Goal: Task Accomplishment & Management: Complete application form

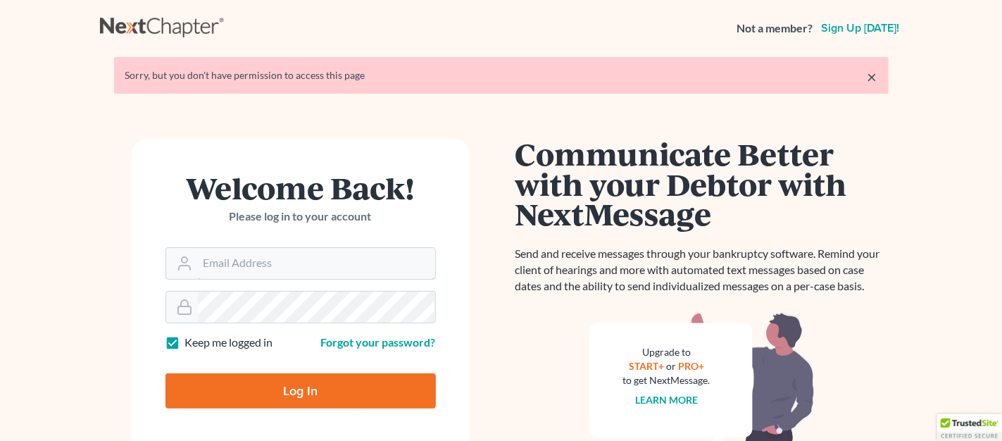
type input "wscottatty@gmail.com"
click at [241, 380] on input "Log In" at bounding box center [300, 390] width 270 height 35
type input "Thinking..."
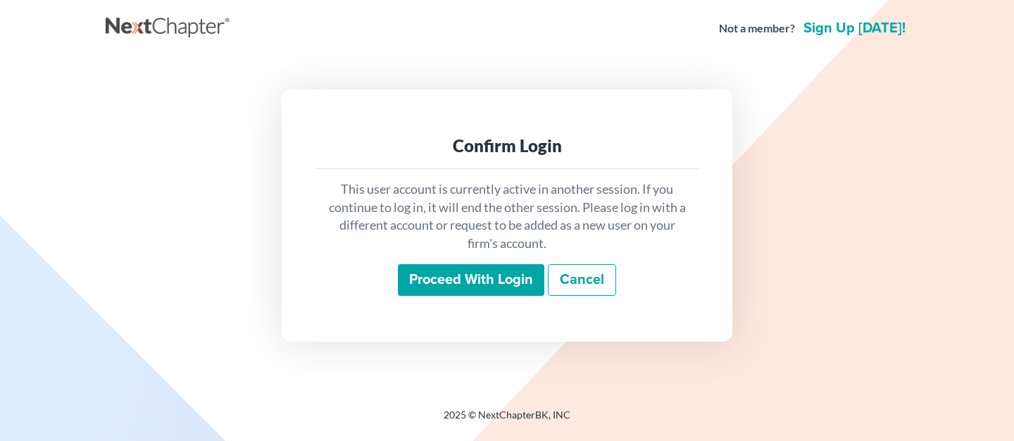
click at [484, 282] on input "Proceed with login" at bounding box center [471, 280] width 146 height 32
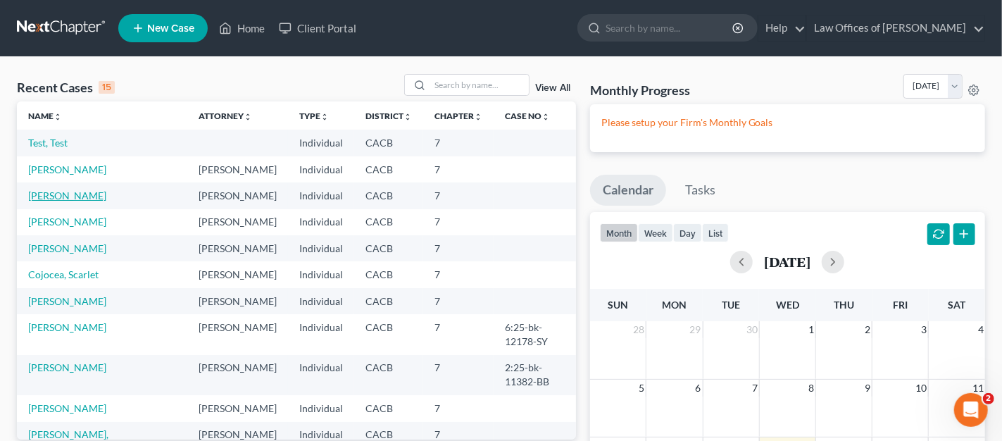
click at [37, 191] on link "[PERSON_NAME]" at bounding box center [67, 195] width 78 height 12
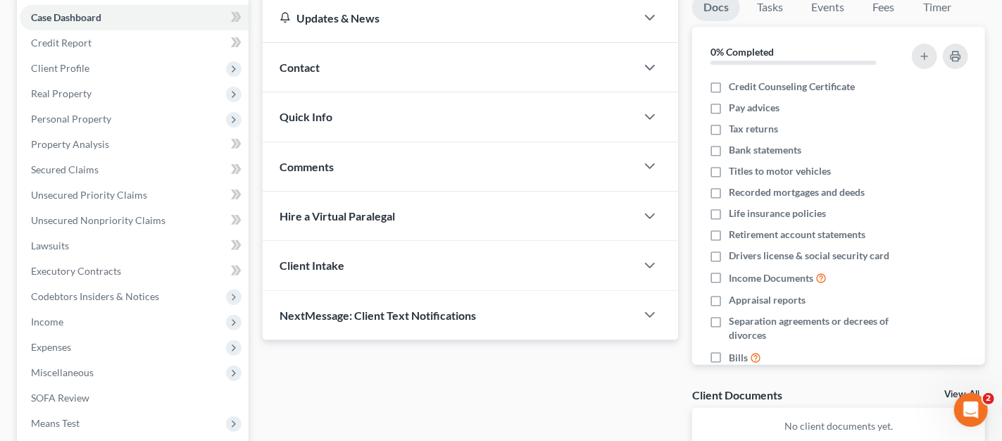
scroll to position [150, 0]
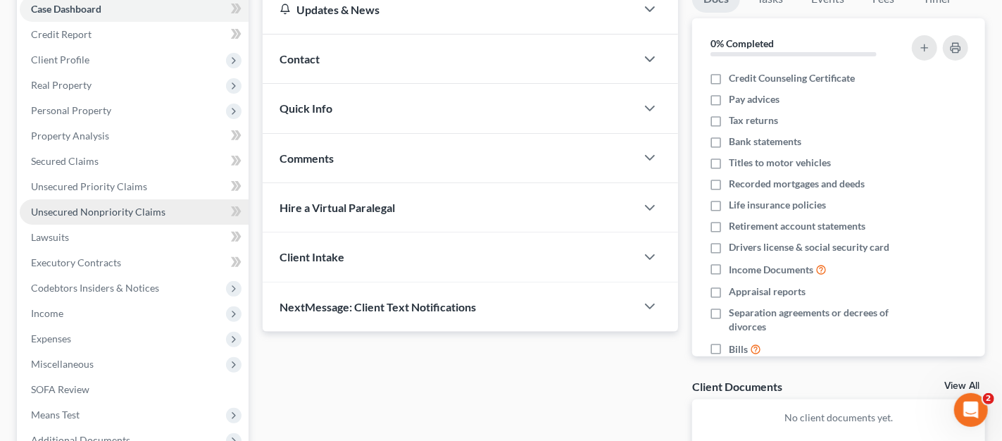
click at [110, 208] on span "Unsecured Nonpriority Claims" at bounding box center [98, 212] width 134 height 12
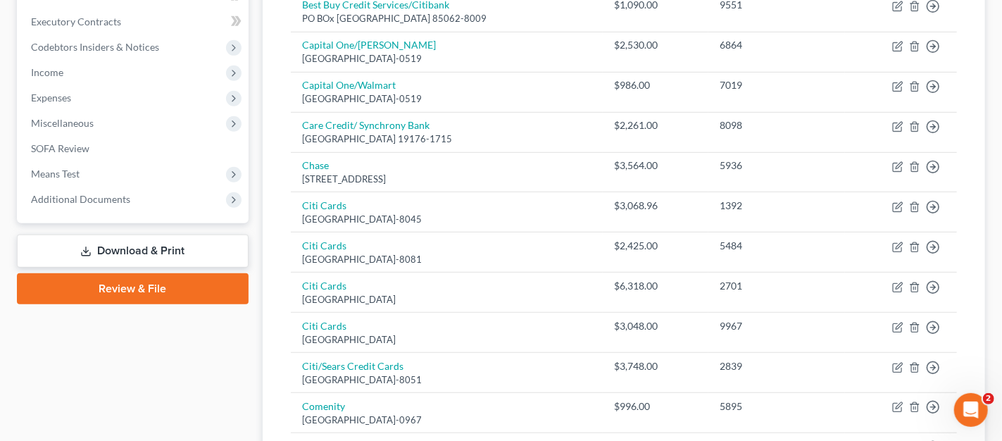
scroll to position [342, 0]
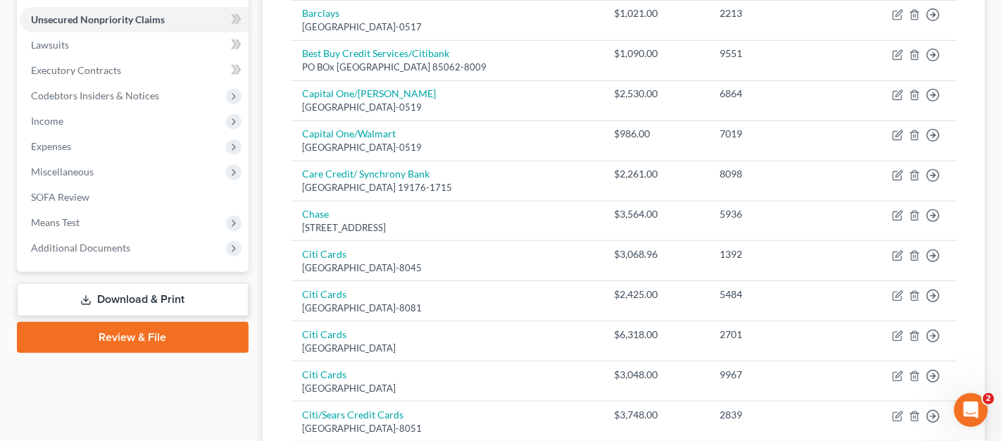
click at [107, 301] on link "Download & Print" at bounding box center [133, 299] width 232 height 33
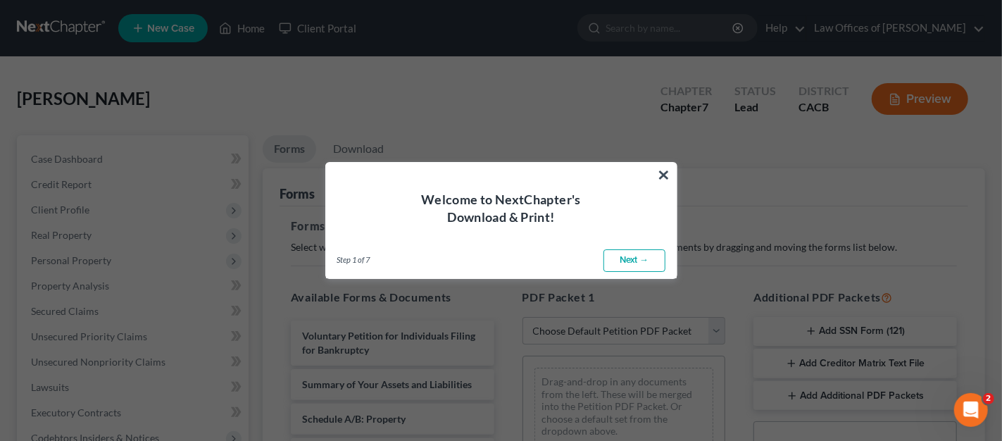
click at [663, 173] on button "×" at bounding box center [664, 174] width 13 height 23
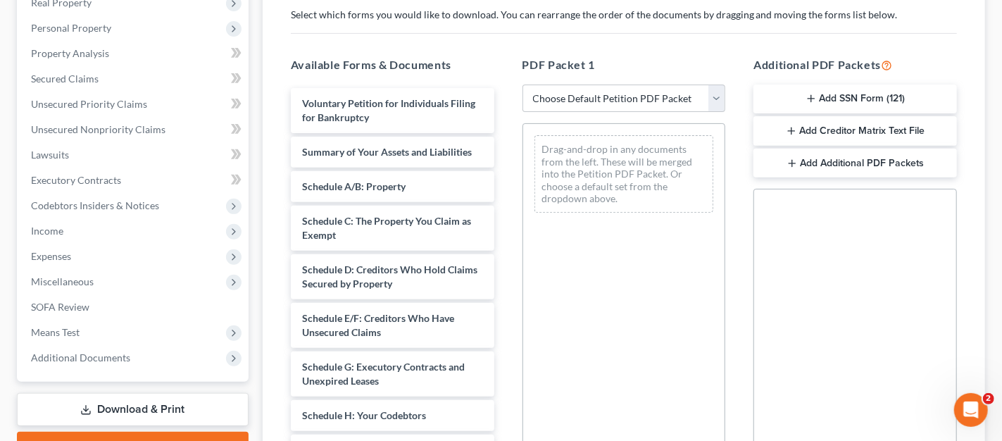
scroll to position [229, 0]
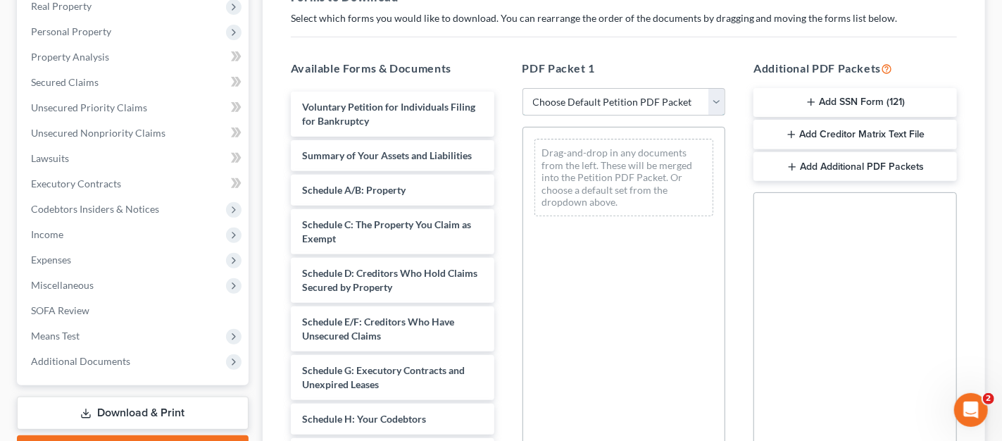
click at [717, 96] on select "Choose Default Petition PDF Packet Complete Bankruptcy Petition (all forms and …" at bounding box center [623, 102] width 203 height 28
select select "3"
click at [522, 88] on select "Choose Default Petition PDF Packet Complete Bankruptcy Petition (all forms and …" at bounding box center [623, 102] width 203 height 28
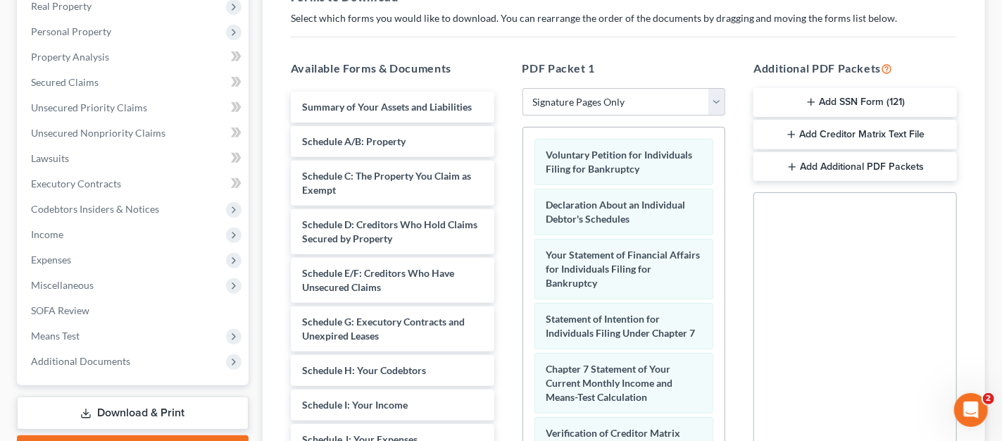
click at [882, 103] on button "Add SSN Form (121)" at bounding box center [854, 103] width 203 height 30
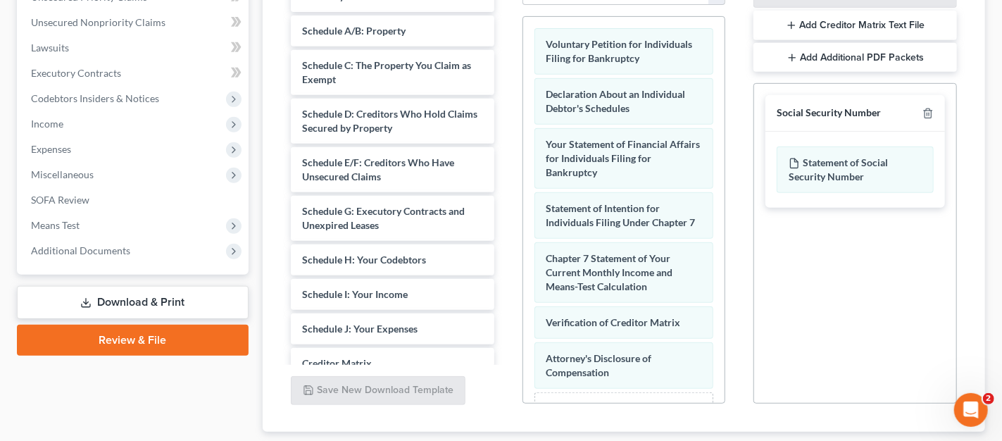
scroll to position [428, 0]
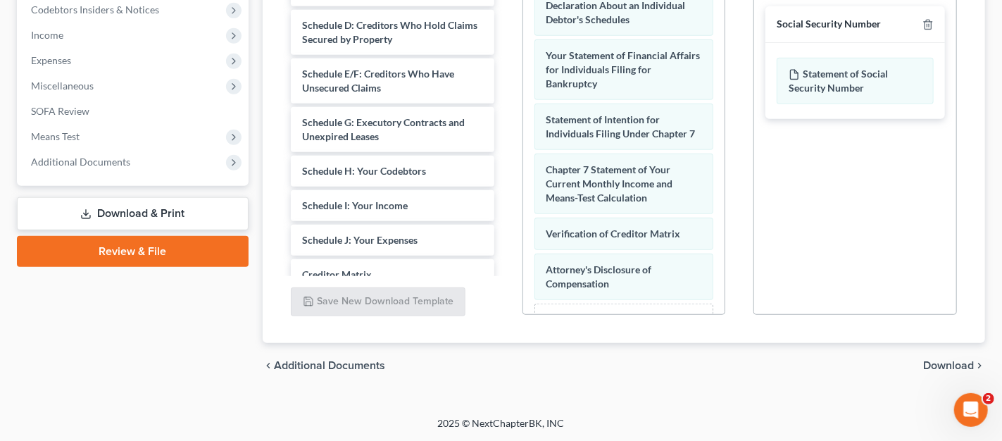
click at [943, 360] on span "Download" at bounding box center [948, 365] width 51 height 11
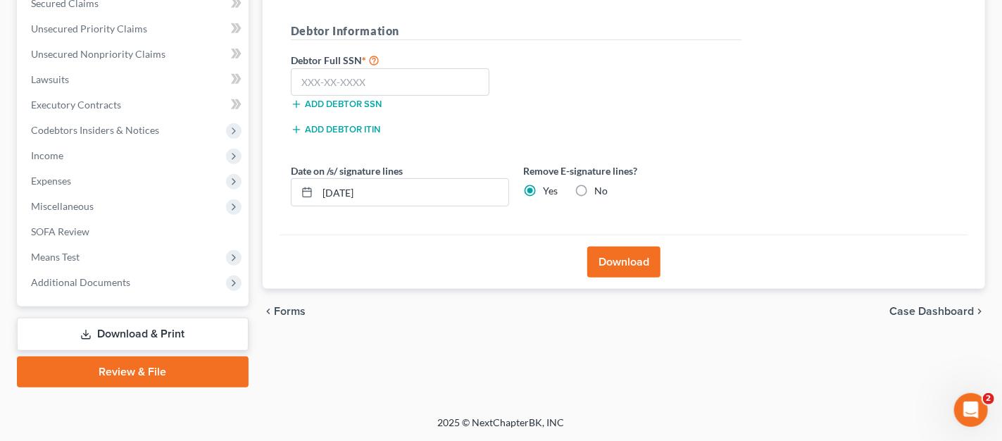
scroll to position [306, 0]
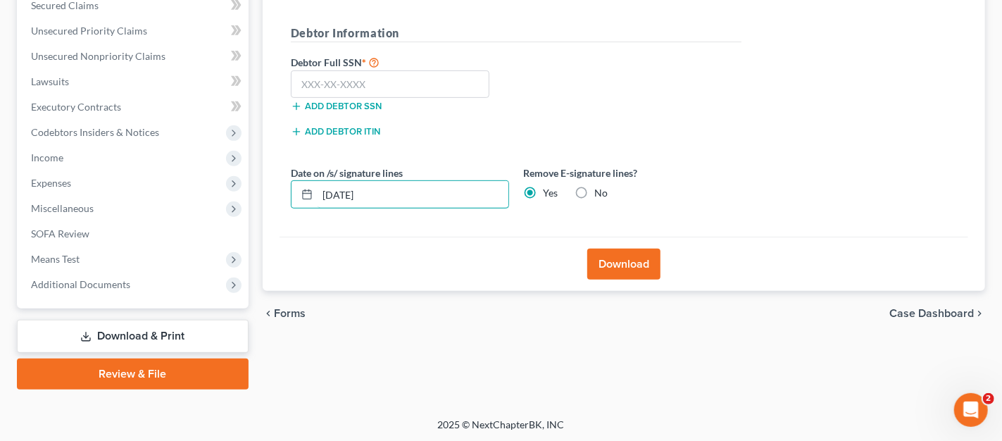
drag, startPoint x: 400, startPoint y: 187, endPoint x: 272, endPoint y: 169, distance: 129.4
click at [266, 191] on div "Download Effective [DATE] your court no longer accepts electronic signatures on…" at bounding box center [624, 77] width 722 height 429
click at [370, 76] on input "text" at bounding box center [390, 84] width 199 height 28
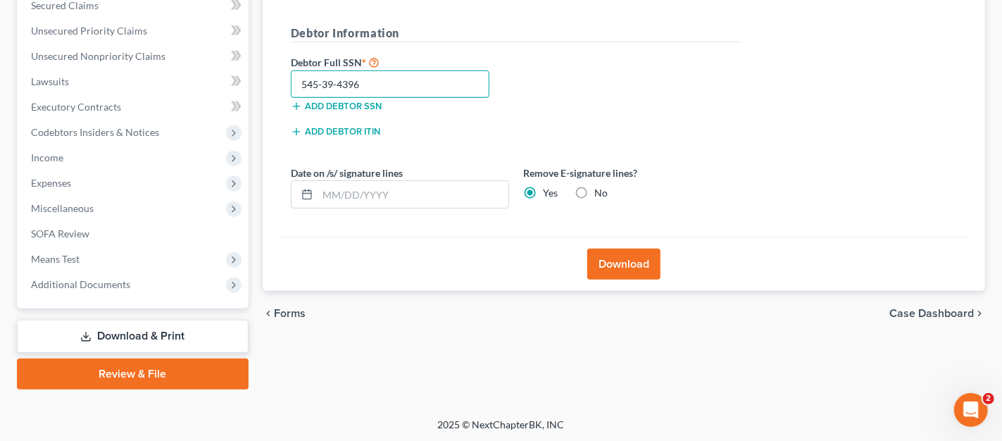
type input "545-39-4396"
drag, startPoint x: 628, startPoint y: 268, endPoint x: 622, endPoint y: 264, distance: 7.2
click at [627, 269] on button "Download" at bounding box center [623, 264] width 73 height 31
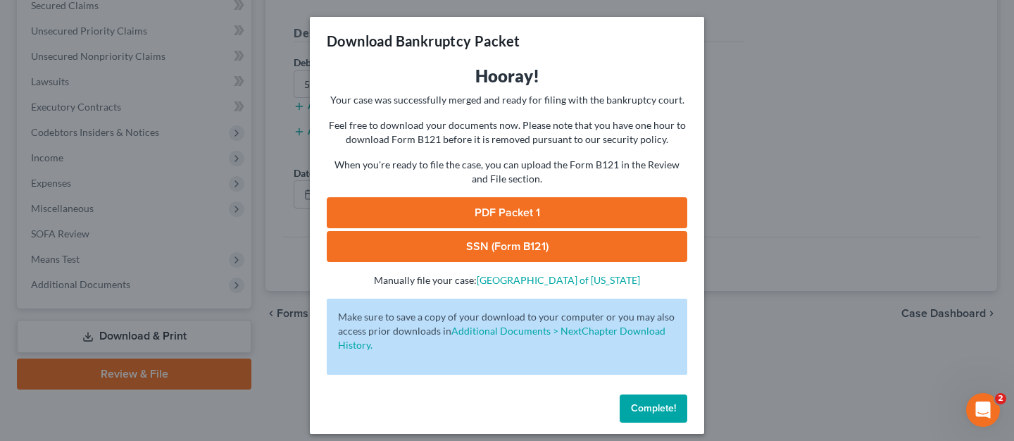
click at [526, 204] on link "PDF Packet 1" at bounding box center [507, 212] width 360 height 31
click at [442, 247] on link "SSN (Form B121)" at bounding box center [507, 246] width 360 height 31
click at [620, 406] on button "Complete!" at bounding box center [654, 408] width 68 height 28
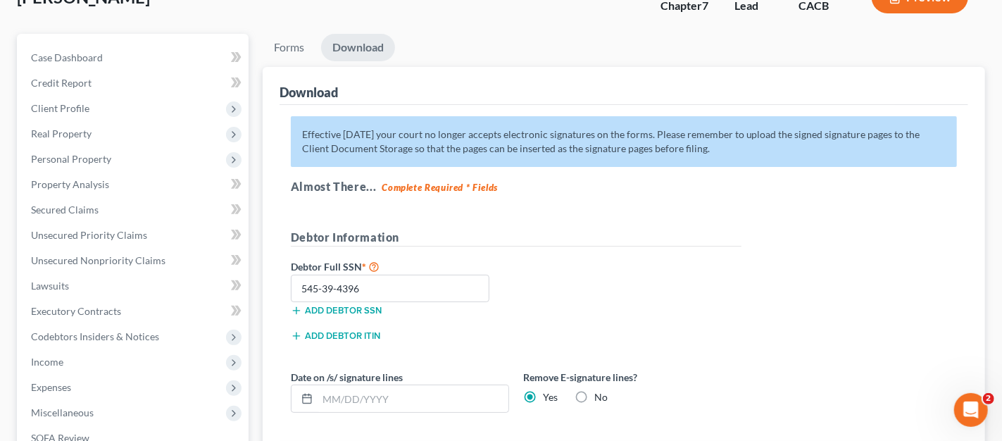
scroll to position [93, 0]
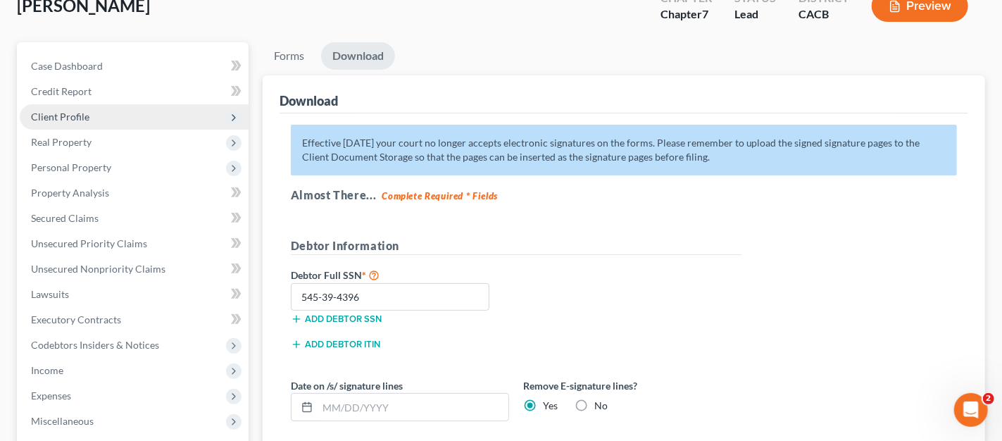
click at [90, 114] on span "Client Profile" at bounding box center [134, 116] width 229 height 25
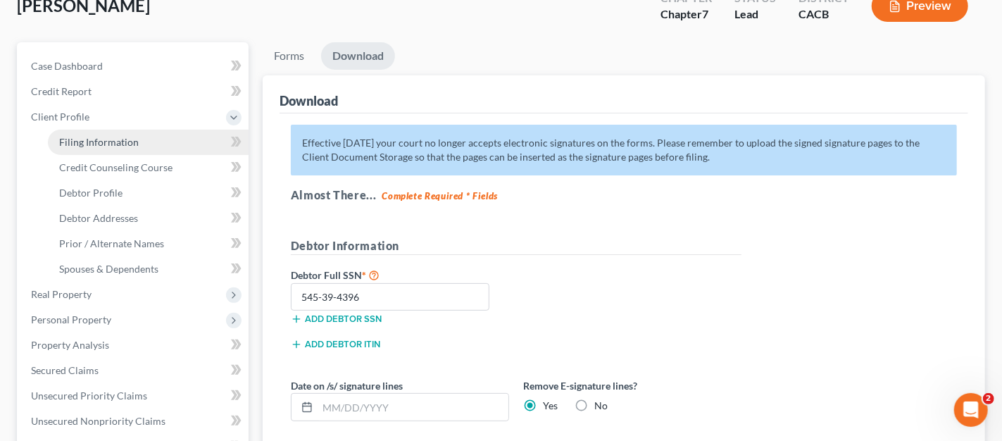
drag, startPoint x: 101, startPoint y: 142, endPoint x: 108, endPoint y: 139, distance: 7.6
click at [101, 141] on span "Filing Information" at bounding box center [99, 142] width 80 height 12
select select "1"
select select "0"
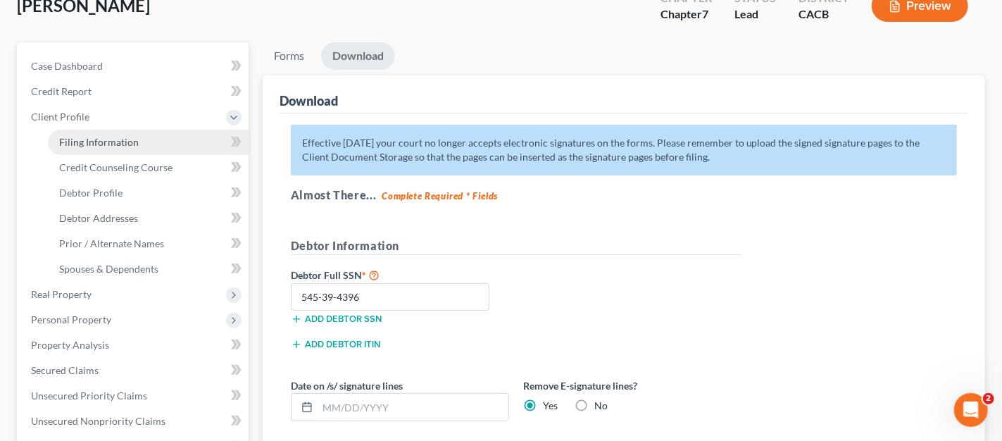
select select "4"
select select "0"
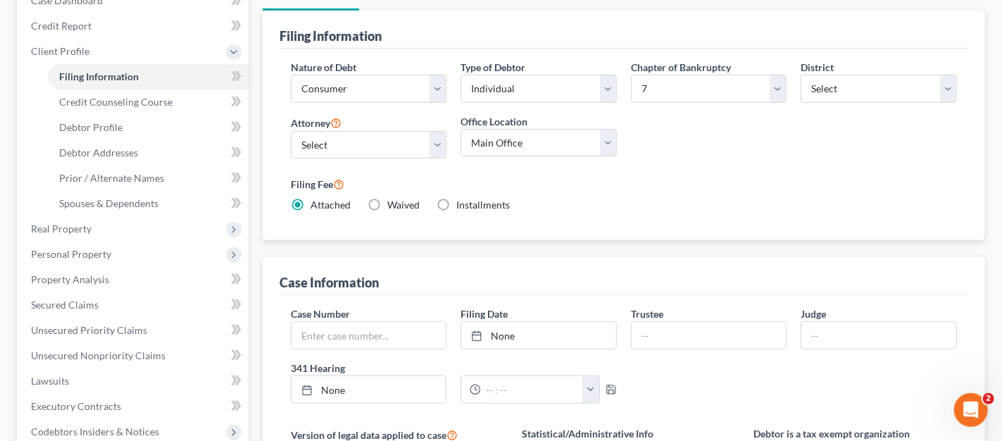
scroll to position [157, 0]
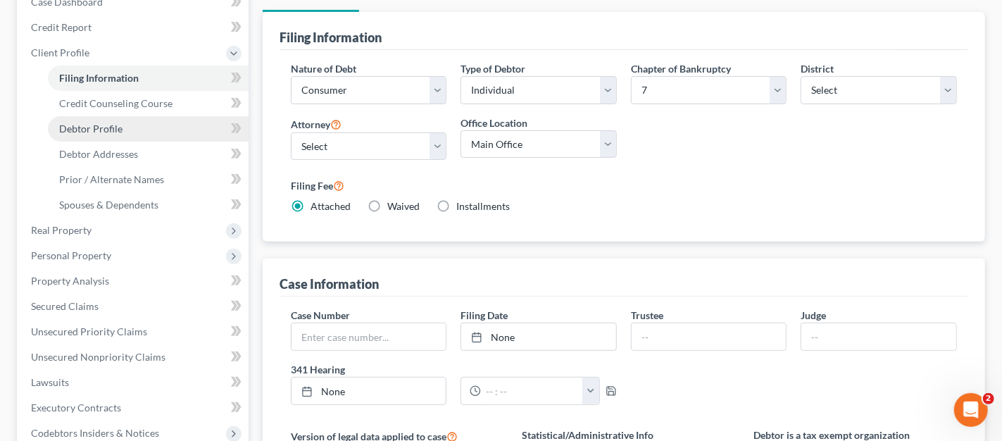
click at [73, 129] on span "Debtor Profile" at bounding box center [90, 129] width 63 height 12
select select "0"
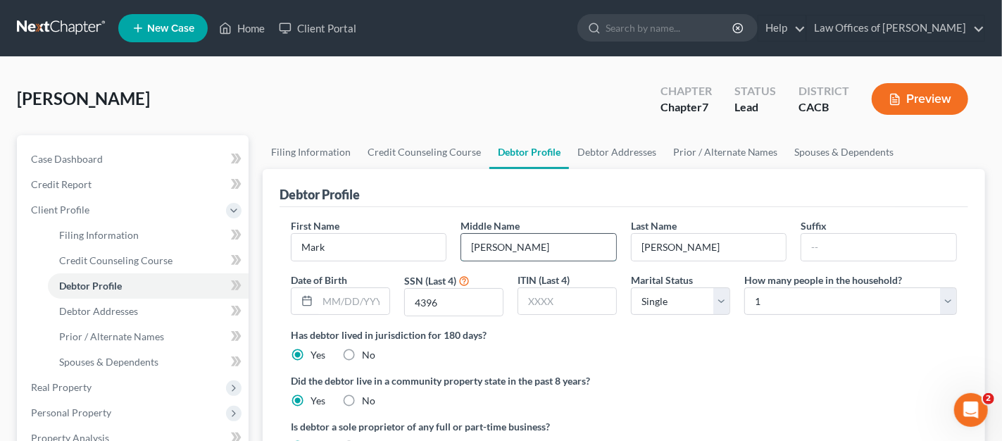
click at [525, 241] on input "[PERSON_NAME]" at bounding box center [538, 247] width 155 height 27
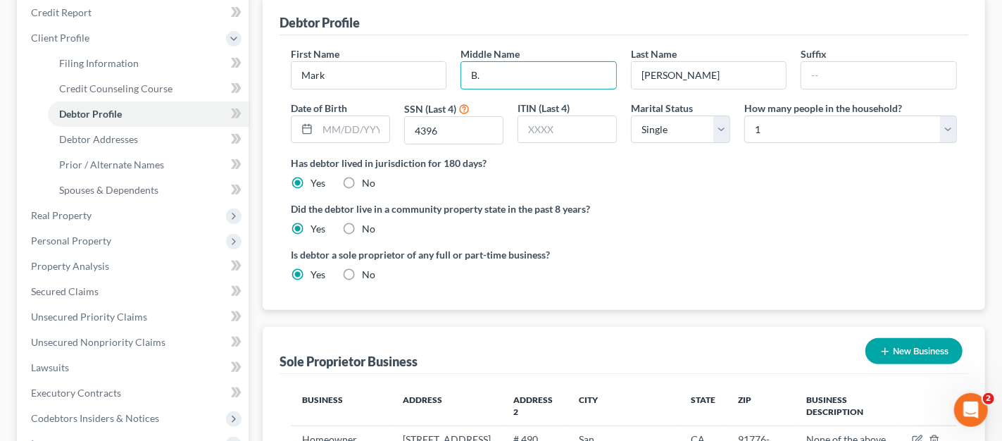
scroll to position [173, 0]
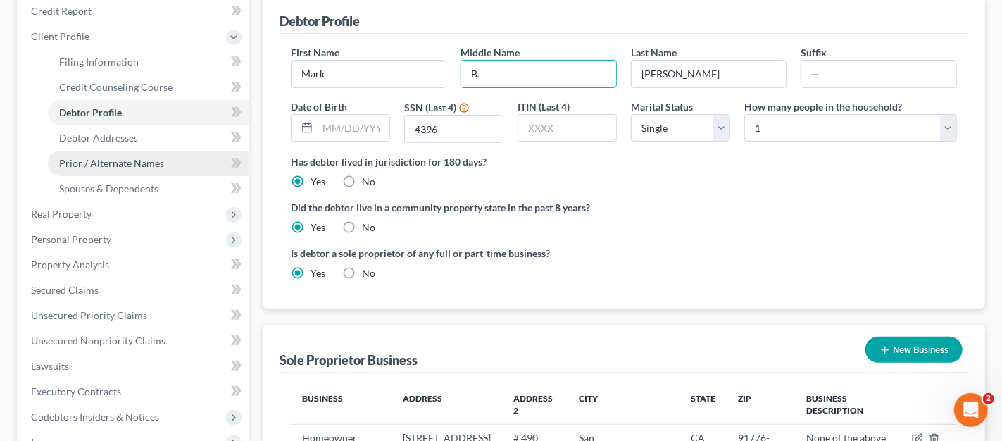
type input "B."
click at [108, 163] on span "Prior / Alternate Names" at bounding box center [111, 163] width 105 height 12
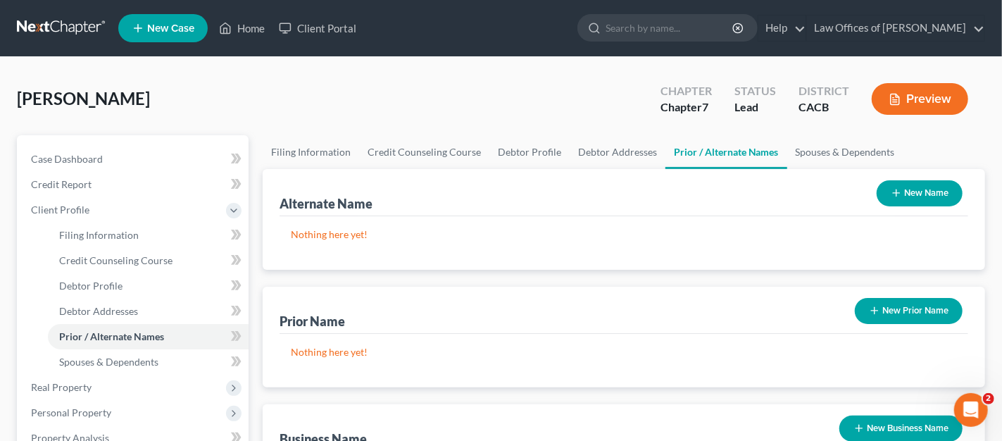
click at [891, 196] on icon "button" at bounding box center [896, 192] width 11 height 11
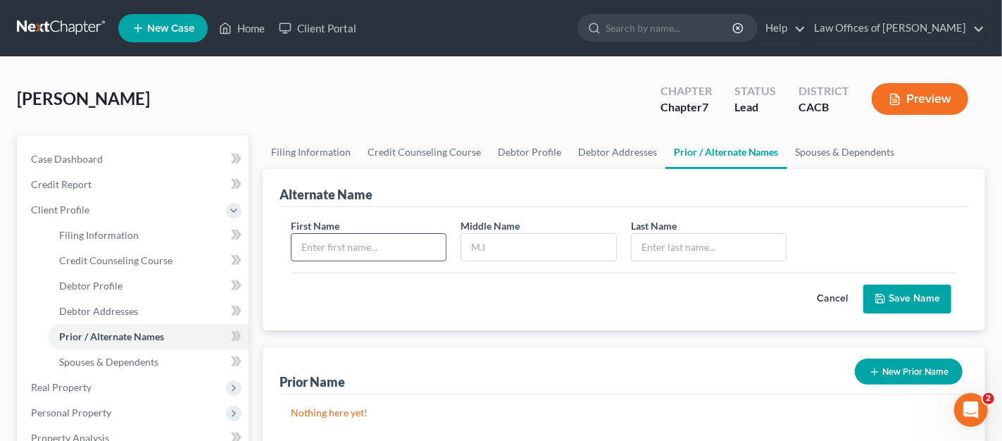
click at [369, 251] on input "text" at bounding box center [368, 247] width 155 height 27
type input "Mark"
type input "[PERSON_NAME]"
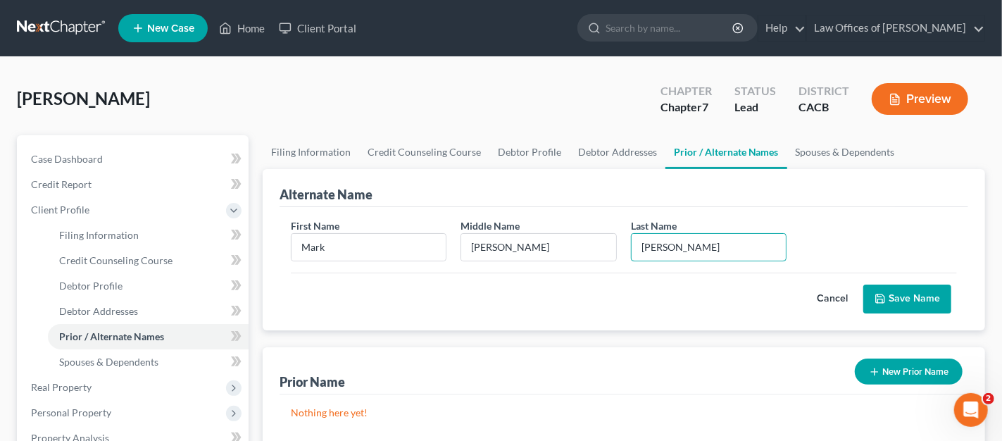
type input "[PERSON_NAME]"
click at [928, 300] on button "Save Name" at bounding box center [907, 299] width 88 height 30
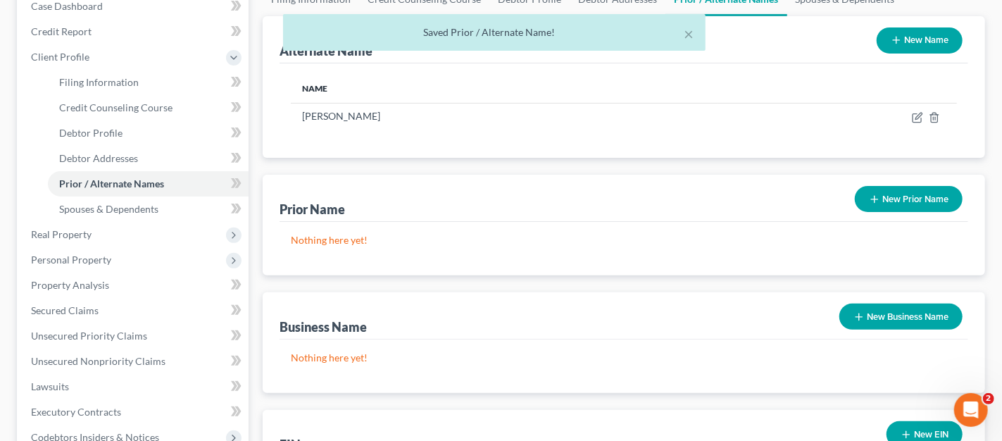
scroll to position [155, 0]
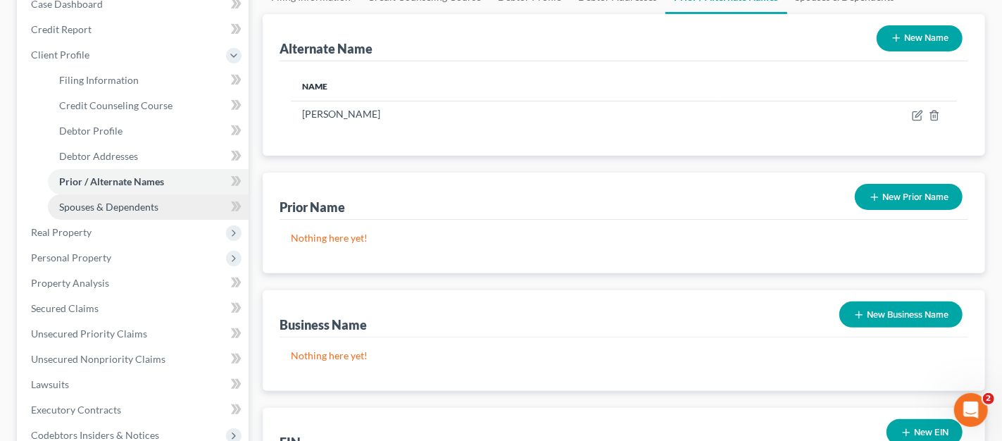
click at [103, 201] on span "Spouses & Dependents" at bounding box center [108, 207] width 99 height 12
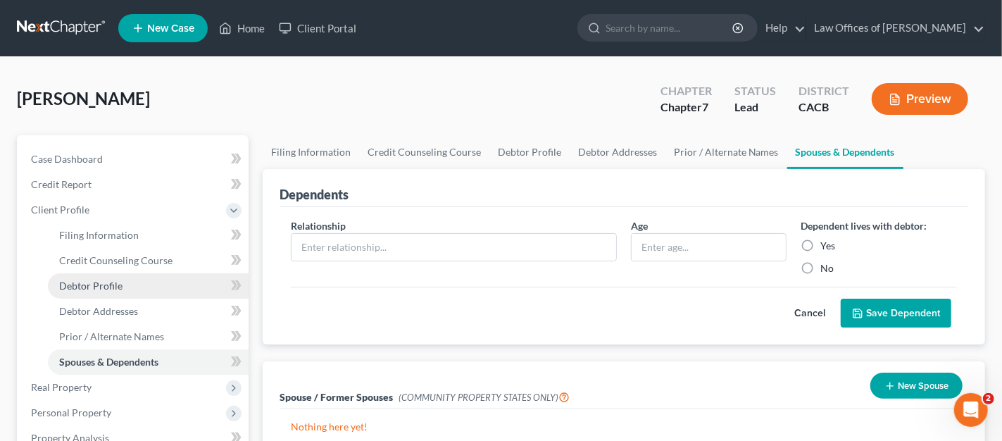
click at [95, 287] on span "Debtor Profile" at bounding box center [90, 286] width 63 height 12
select select "0"
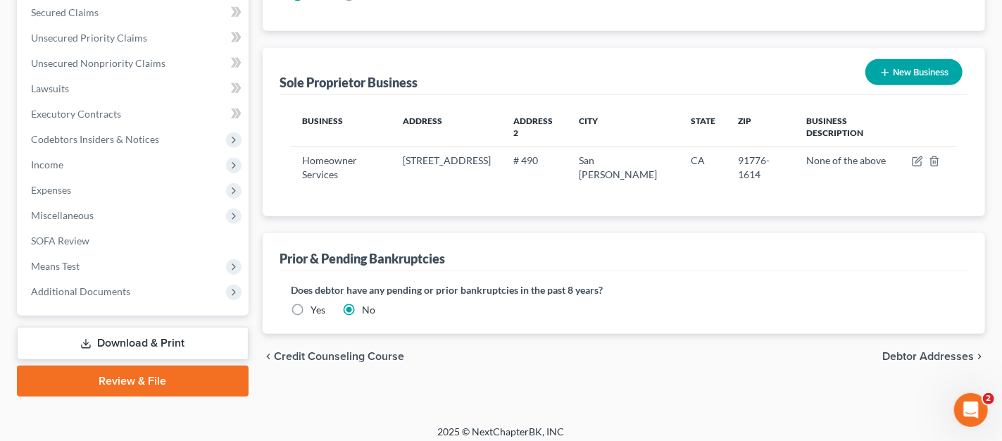
scroll to position [458, 0]
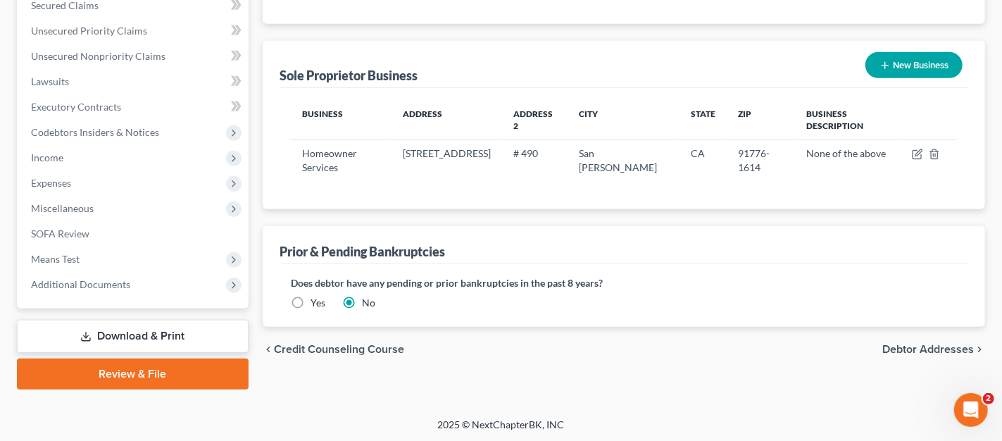
click at [113, 329] on link "Download & Print" at bounding box center [133, 336] width 232 height 33
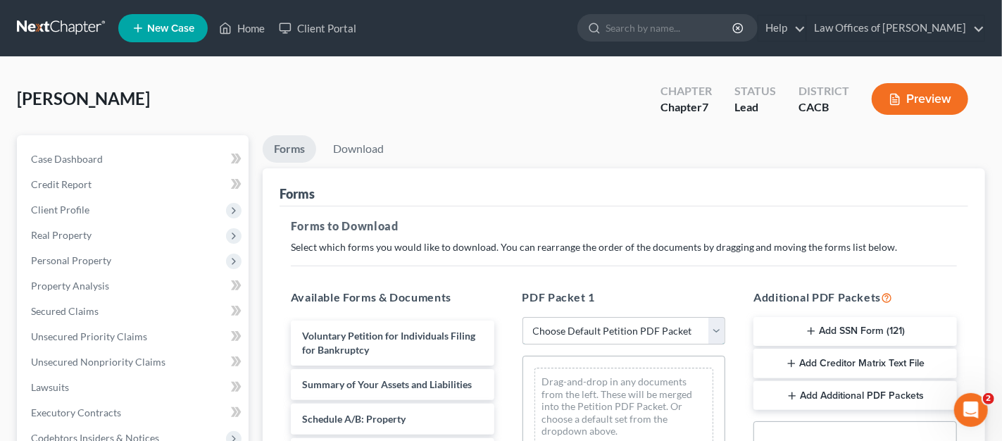
click at [718, 331] on select "Choose Default Petition PDF Packet Complete Bankruptcy Petition (all forms and …" at bounding box center [623, 331] width 203 height 28
select select "3"
click at [522, 317] on select "Choose Default Petition PDF Packet Complete Bankruptcy Petition (all forms and …" at bounding box center [623, 331] width 203 height 28
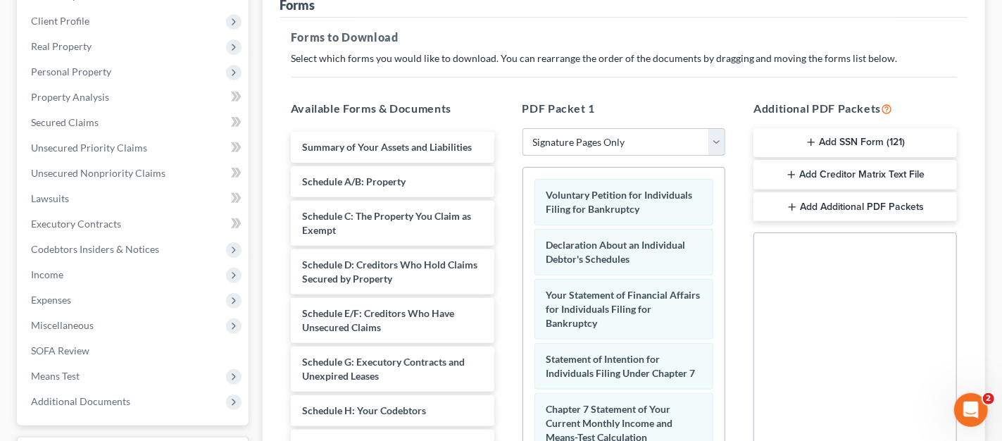
scroll to position [193, 0]
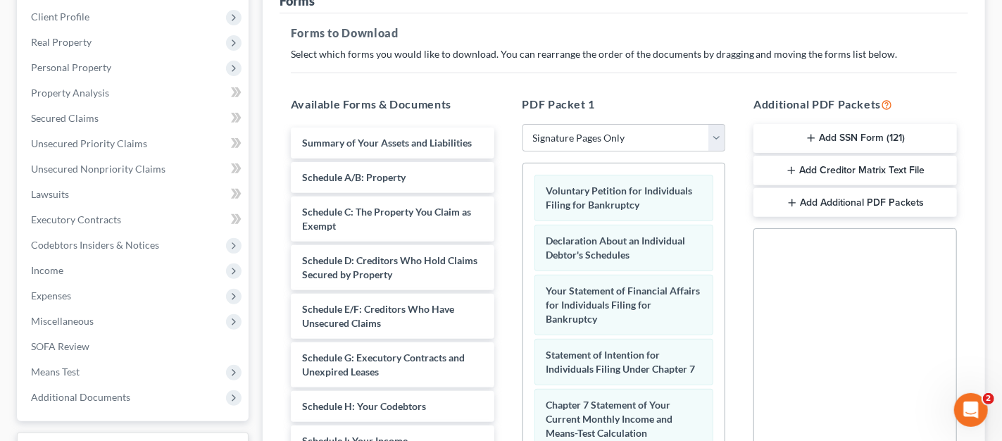
click at [864, 141] on button "Add SSN Form (121)" at bounding box center [854, 139] width 203 height 30
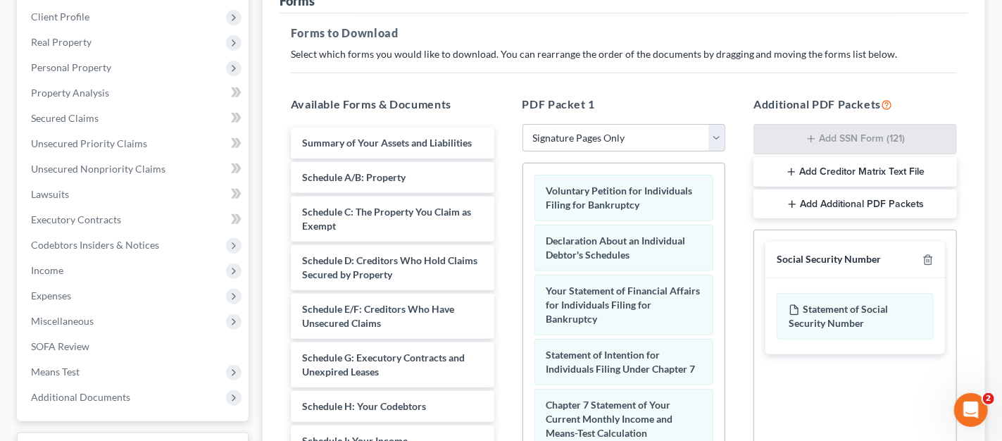
scroll to position [428, 0]
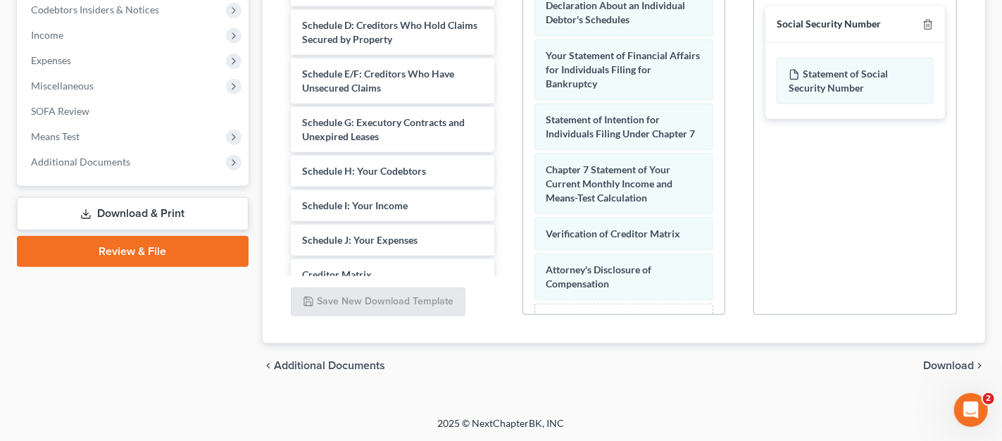
click at [965, 367] on span "Download" at bounding box center [948, 365] width 51 height 11
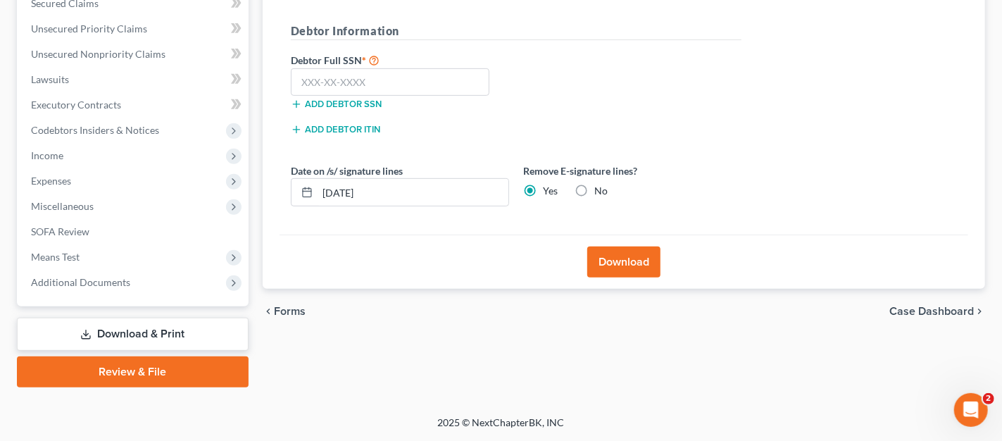
scroll to position [306, 0]
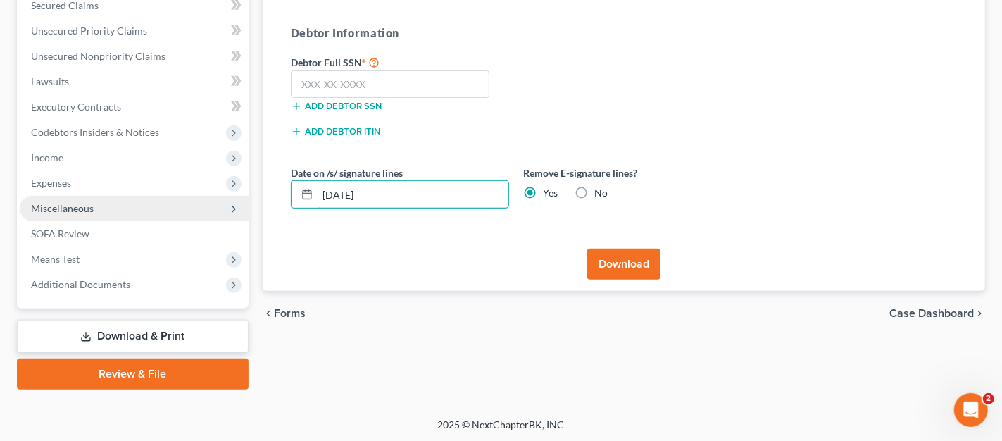
drag, startPoint x: 404, startPoint y: 195, endPoint x: 222, endPoint y: 207, distance: 182.0
click at [227, 206] on div "Petition Navigation Case Dashboard Payments Invoices Payments Payments Credit R…" at bounding box center [501, 110] width 982 height 560
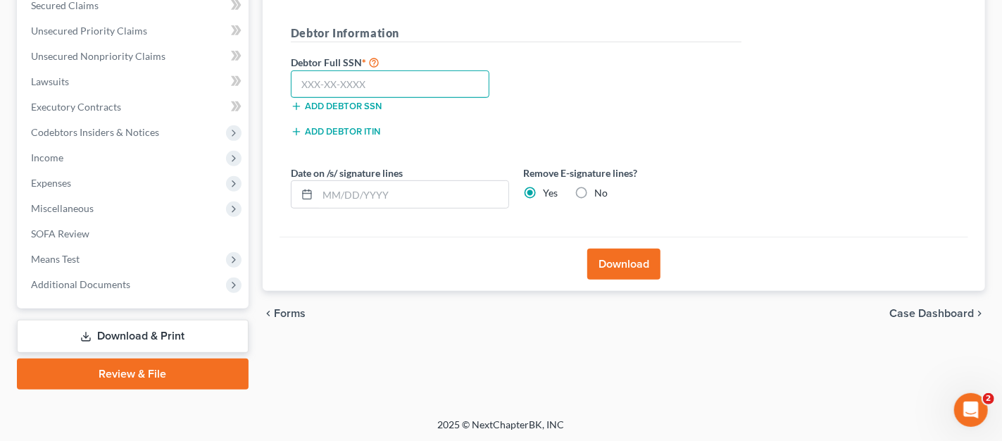
click at [348, 89] on input "text" at bounding box center [390, 84] width 199 height 28
type input "545-39-4396"
click at [636, 263] on button "Download" at bounding box center [623, 264] width 73 height 31
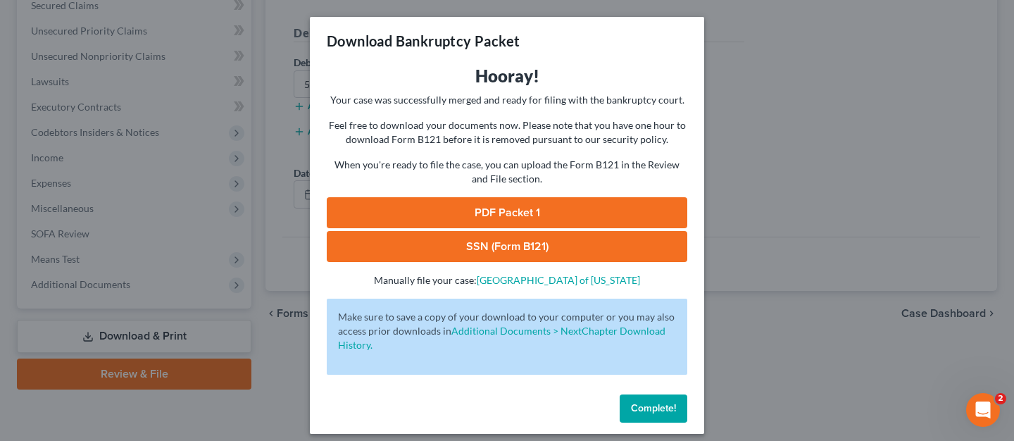
click at [532, 207] on link "PDF Packet 1" at bounding box center [507, 212] width 360 height 31
click at [539, 240] on link "SSN (Form B121)" at bounding box center [507, 246] width 360 height 31
drag, startPoint x: 629, startPoint y: 413, endPoint x: 638, endPoint y: 412, distance: 8.6
click at [634, 412] on span "Complete!" at bounding box center [653, 408] width 45 height 12
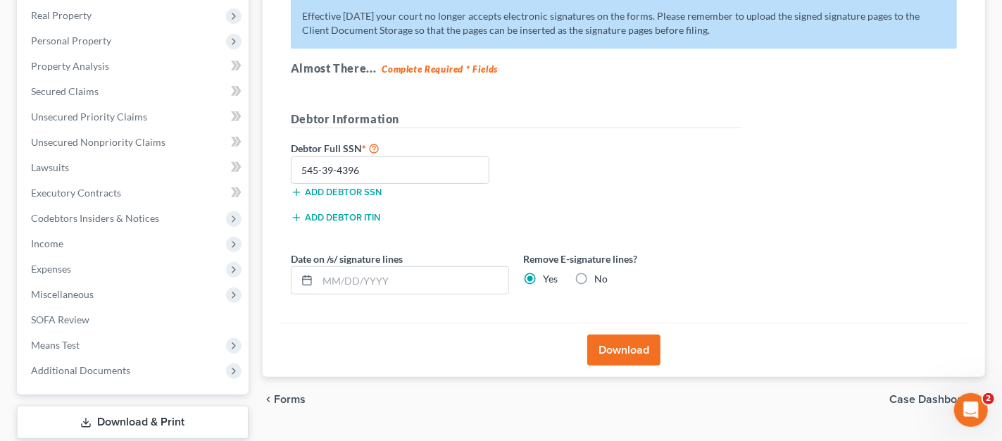
scroll to position [206, 0]
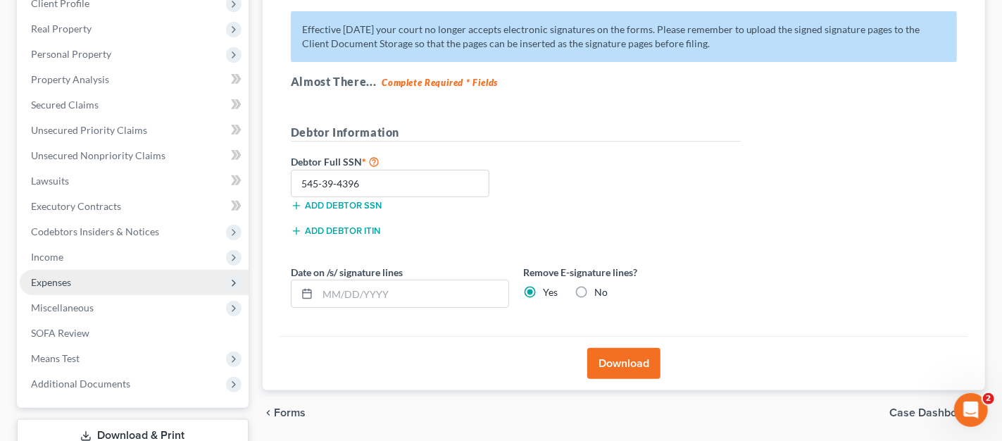
click at [49, 276] on span "Expenses" at bounding box center [51, 282] width 40 height 12
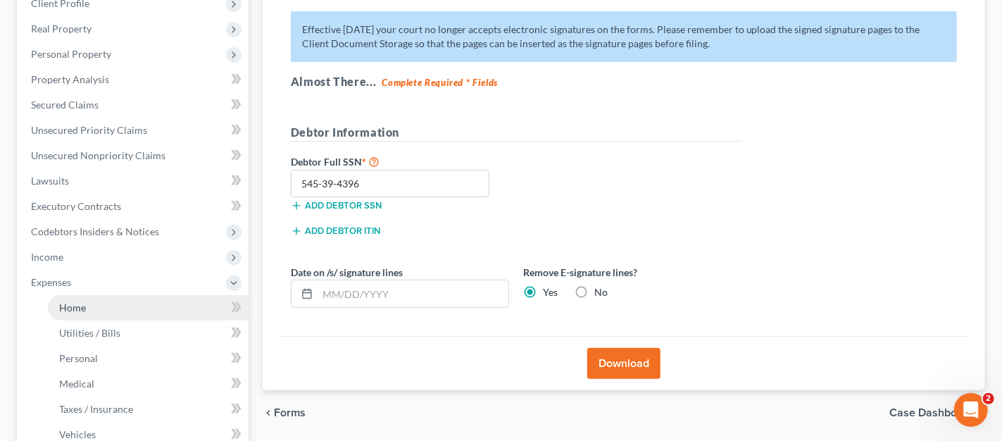
click at [102, 297] on link "Home" at bounding box center [148, 307] width 201 height 25
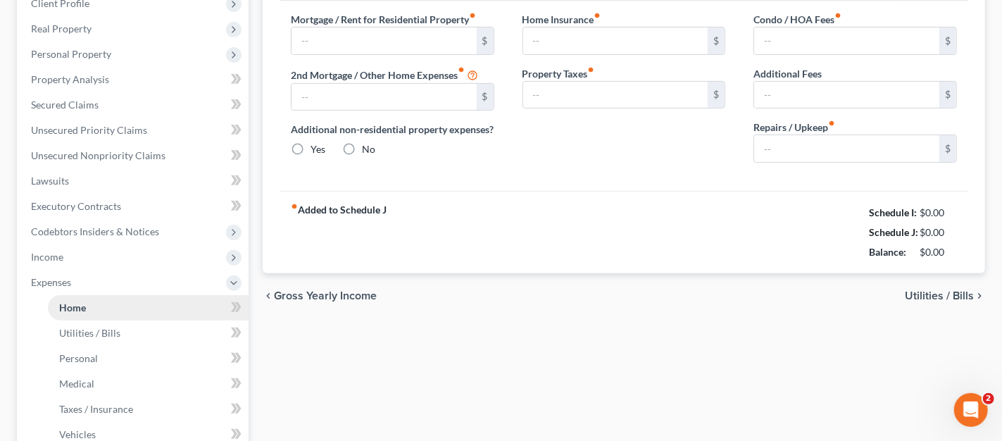
type input "0.00"
radio input "true"
type input "0.00"
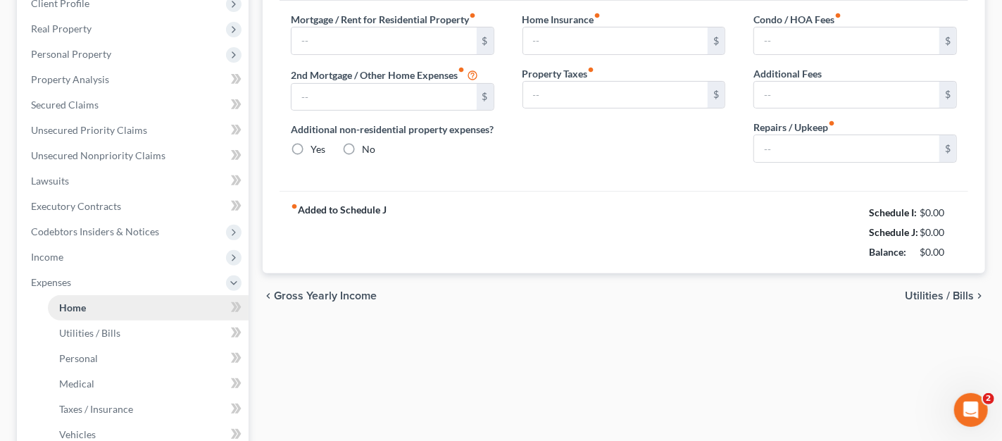
type input "0.00"
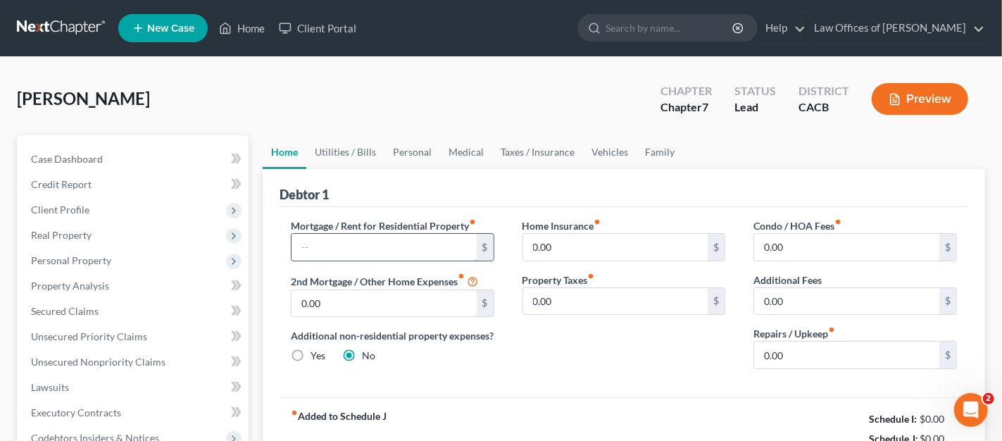
click at [390, 251] on input "text" at bounding box center [383, 247] width 185 height 27
type input "875.00"
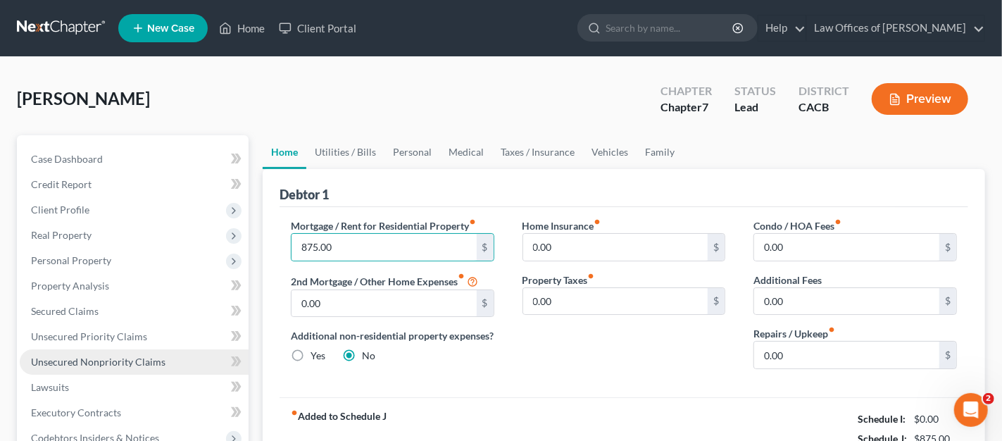
click at [139, 363] on span "Unsecured Nonpriority Claims" at bounding box center [98, 362] width 134 height 12
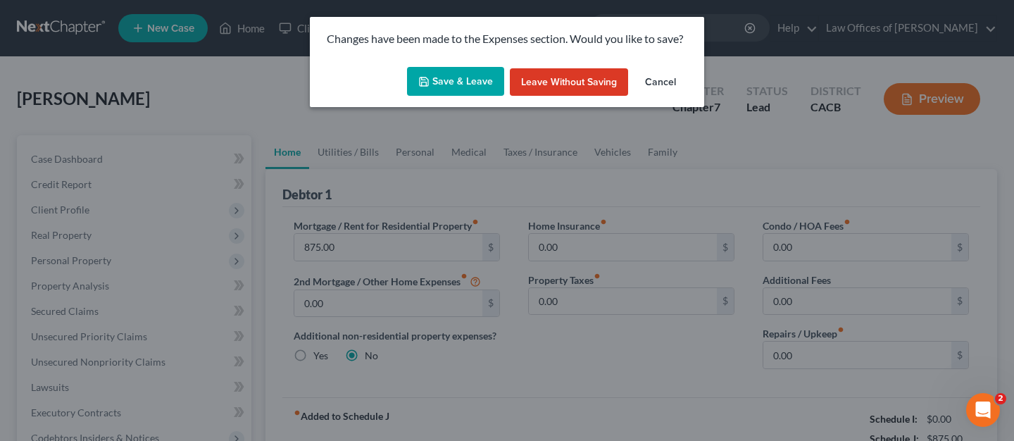
click at [479, 84] on button "Save & Leave" at bounding box center [455, 82] width 97 height 30
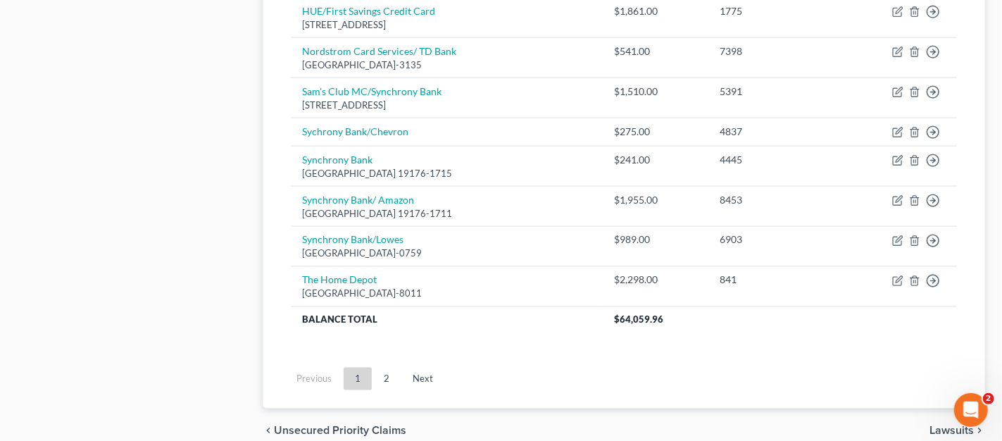
scroll to position [1094, 0]
